Goal: Use online tool/utility: Utilize a website feature to perform a specific function

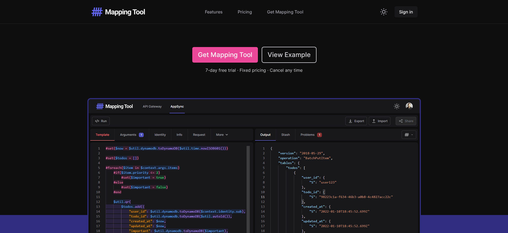
scroll to position [151, 0]
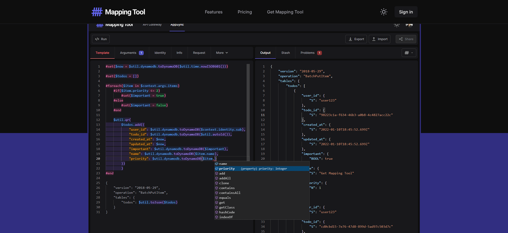
click at [193, 114] on img at bounding box center [253, 133] width 331 height 232
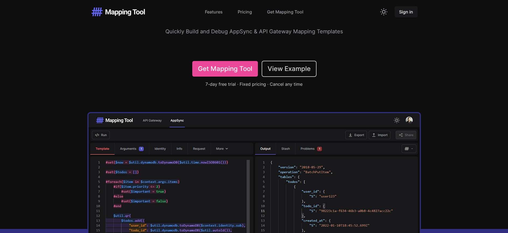
scroll to position [0, 0]
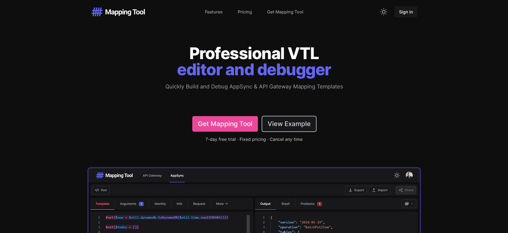
click at [284, 123] on link "View Example" at bounding box center [289, 123] width 54 height 15
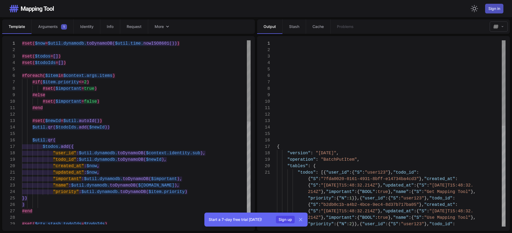
type textarea "**********"
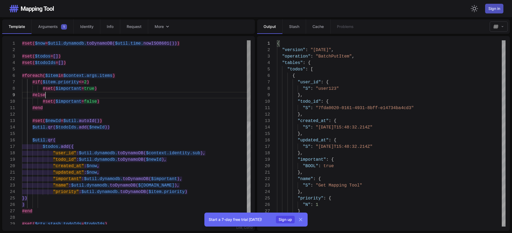
click at [112, 98] on div "#else" at bounding box center [136, 95] width 229 height 6
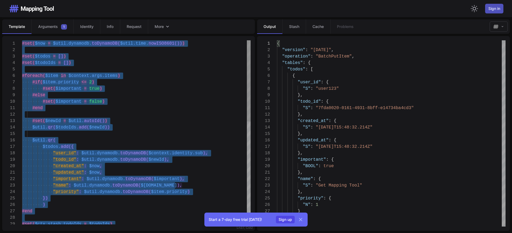
paste textarea "Editor content;Press Alt+F1 for Accessibility Options."
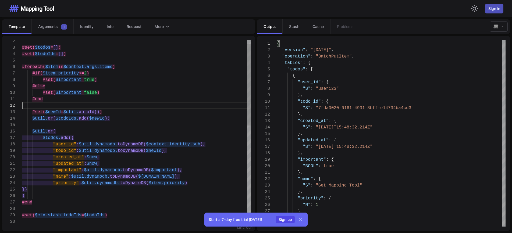
click at [130, 108] on div at bounding box center [136, 105] width 229 height 6
click at [299, 220] on icon at bounding box center [300, 219] width 5 height 5
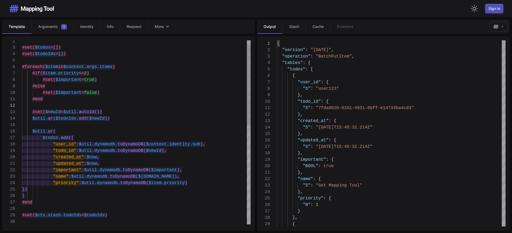
type textarea "**********"
click at [155, 176] on span "$[DOMAIN_NAME]" at bounding box center [156, 176] width 36 height 5
click at [193, 169] on div "Cannot edit in read-only editor" at bounding box center [186, 168] width 69 height 8
click at [502, 27] on icon "button" at bounding box center [502, 26] width 3 height 5
click at [162, 27] on span "More" at bounding box center [159, 26] width 9 height 5
